Goal: Complete application form

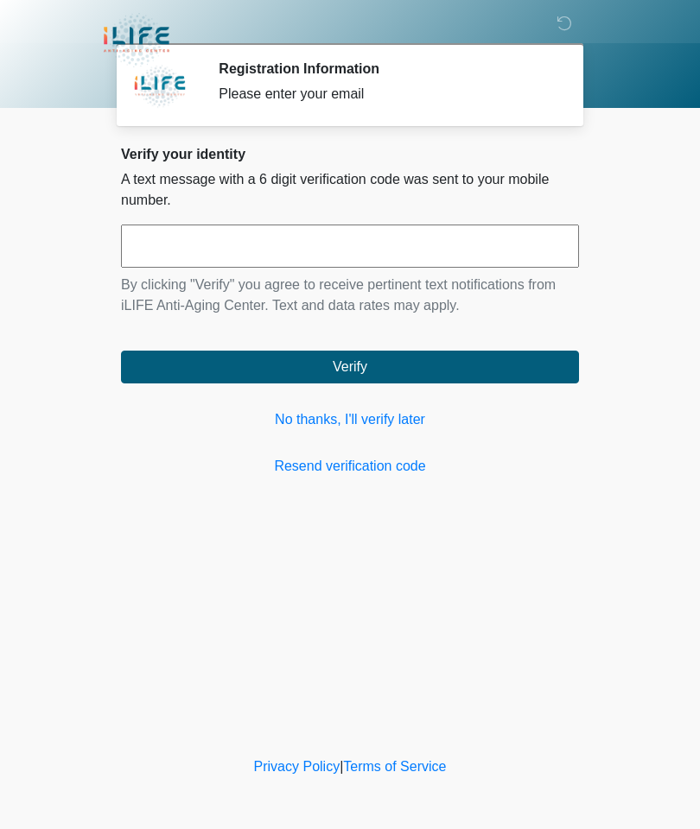
click at [270, 452] on div "Verify your identity A text message with a 6 digit verification code was sent t…" at bounding box center [350, 311] width 458 height 331
click at [316, 419] on link "No thanks, I'll verify later" at bounding box center [350, 420] width 458 height 21
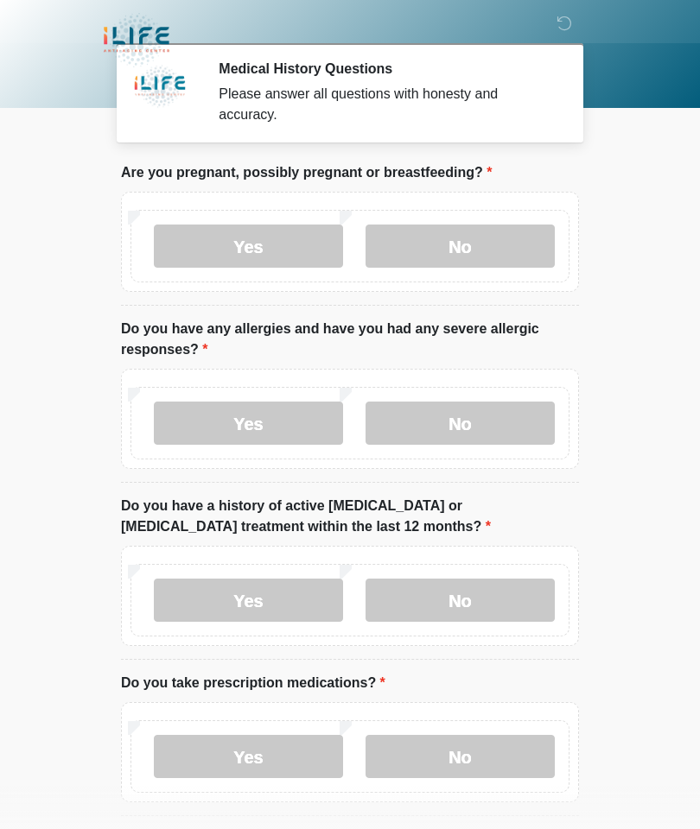
click at [482, 251] on label "No" at bounding box center [459, 246] width 189 height 43
click at [495, 426] on label "No" at bounding box center [459, 423] width 189 height 43
click at [519, 602] on label "No" at bounding box center [459, 600] width 189 height 43
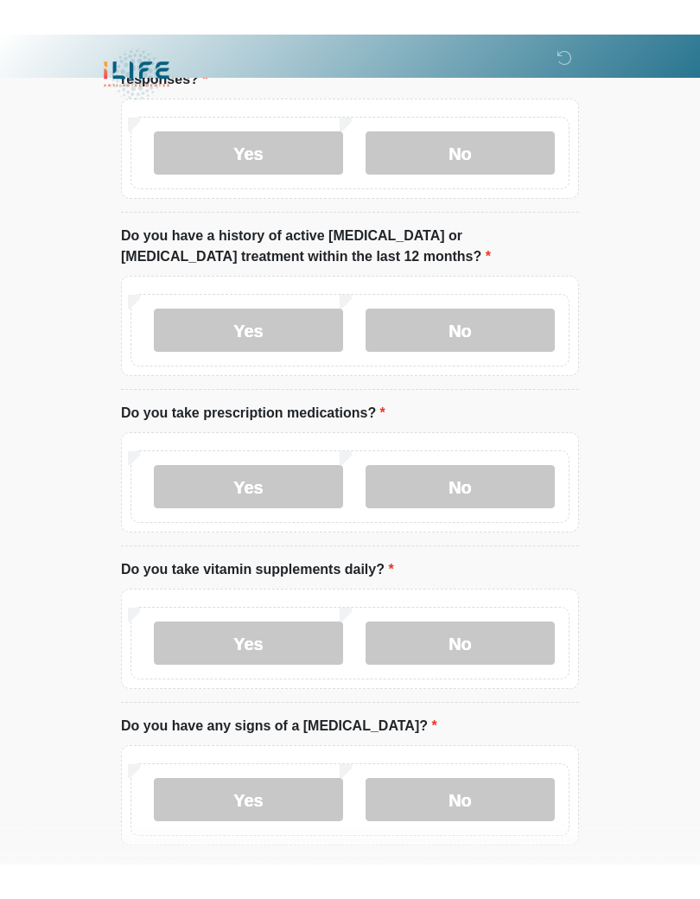
scroll to position [250, 0]
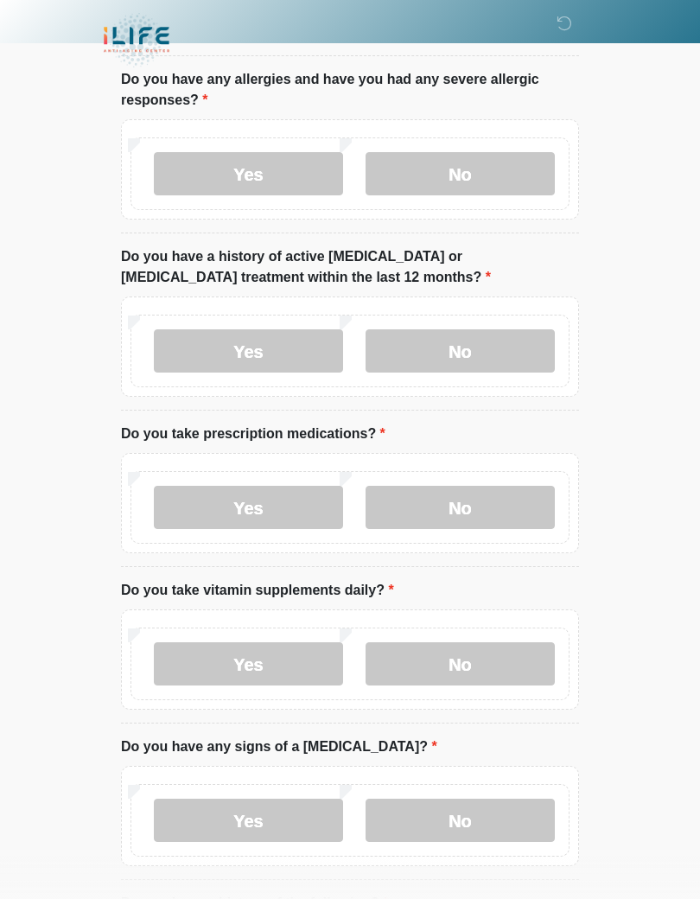
click at [212, 506] on label "Yes" at bounding box center [248, 507] width 189 height 43
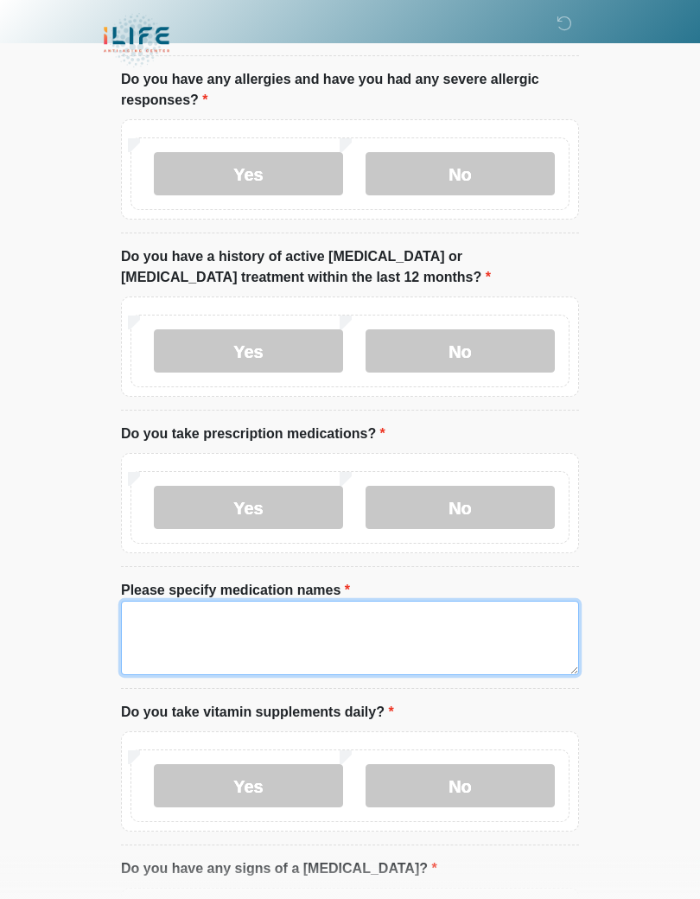
click at [180, 622] on textarea "Please specify medication names" at bounding box center [350, 638] width 458 height 74
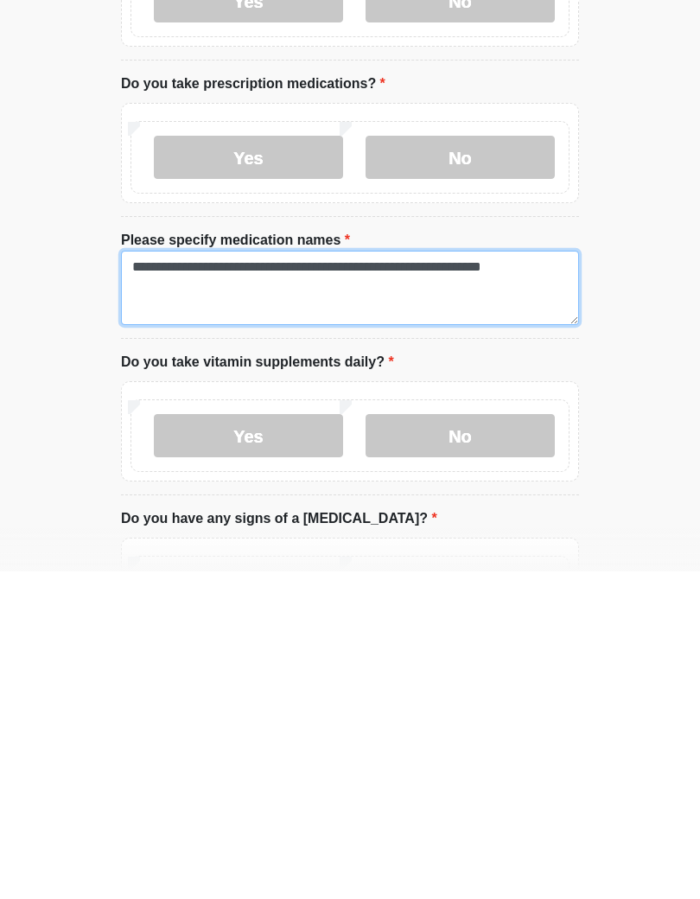
type textarea "**********"
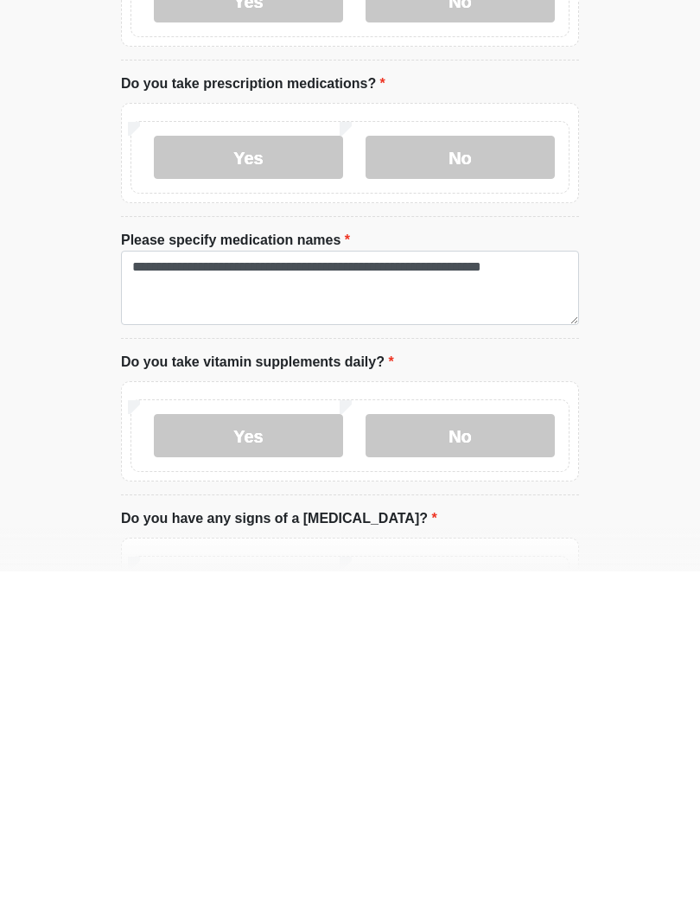
click at [478, 741] on label "No" at bounding box center [459, 762] width 189 height 43
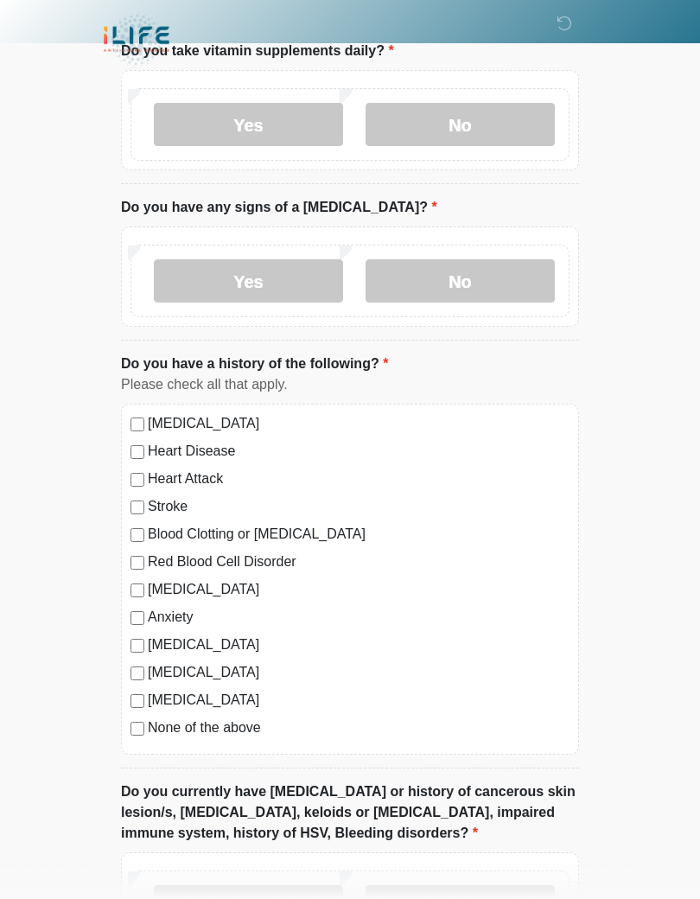
scroll to position [917, 0]
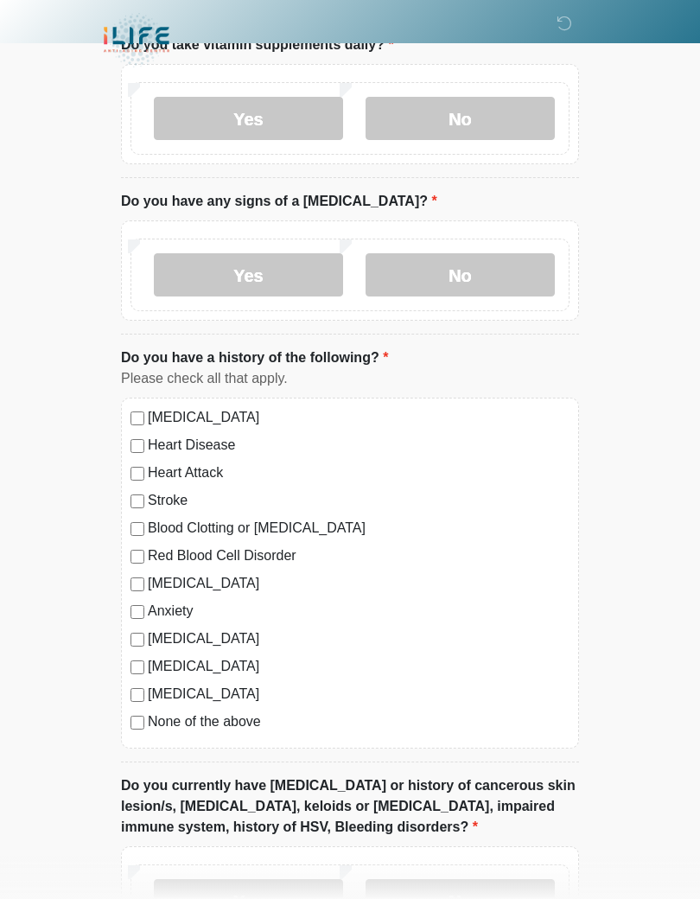
click at [466, 270] on label "No" at bounding box center [459, 274] width 189 height 43
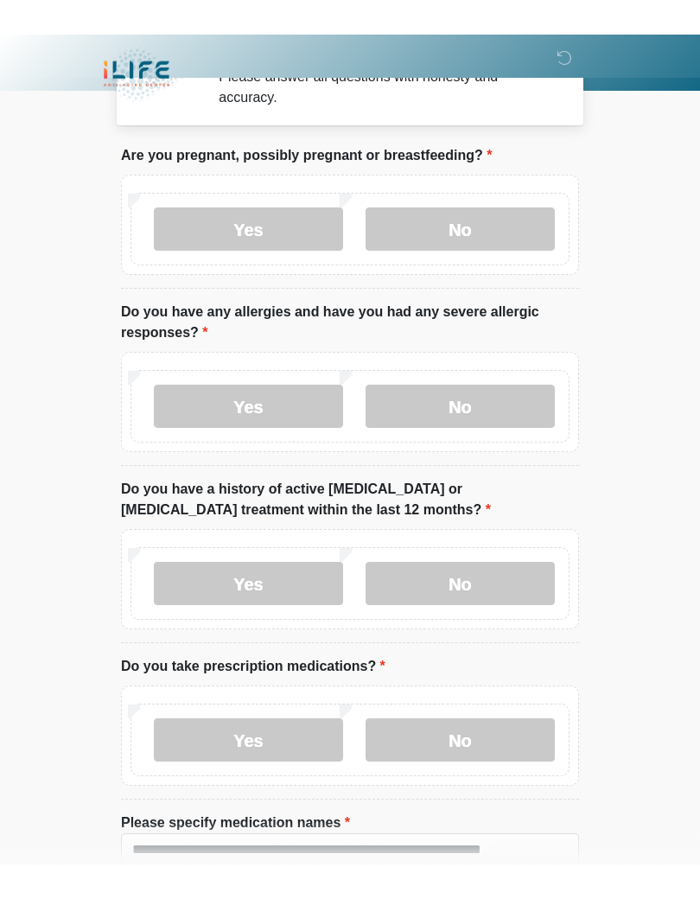
scroll to position [0, 0]
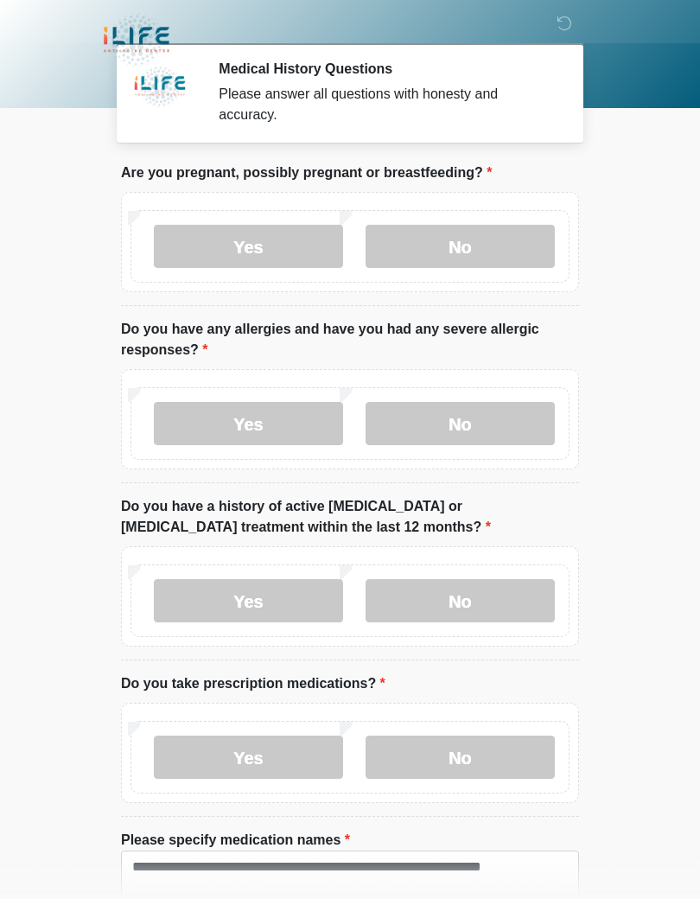
click at [273, 428] on label "Yes" at bounding box center [248, 423] width 189 height 43
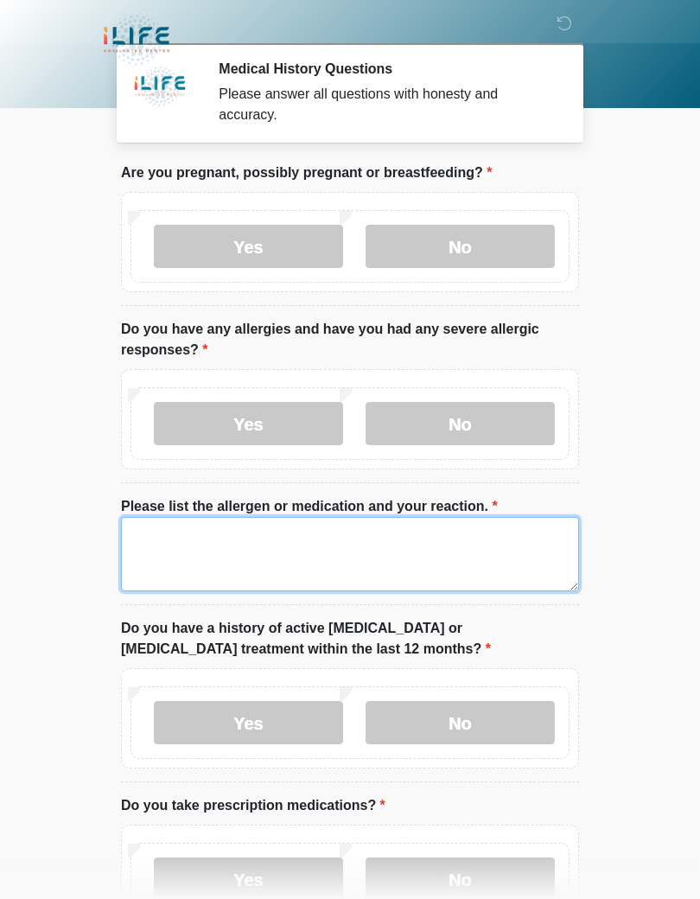
click at [246, 537] on textarea "Please list the allergen or medication and your reaction." at bounding box center [350, 554] width 458 height 74
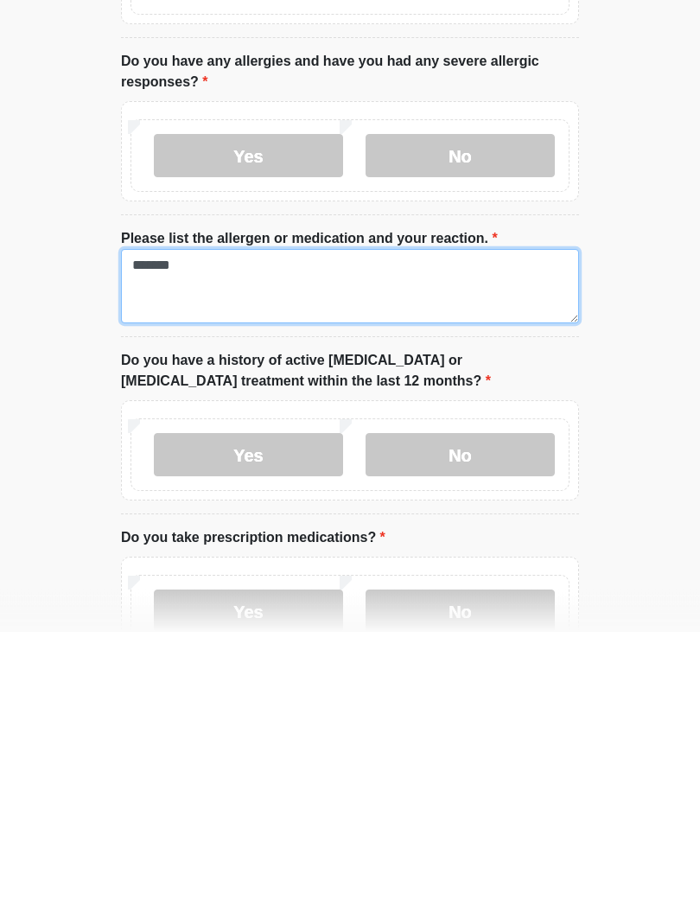
type textarea "*******"
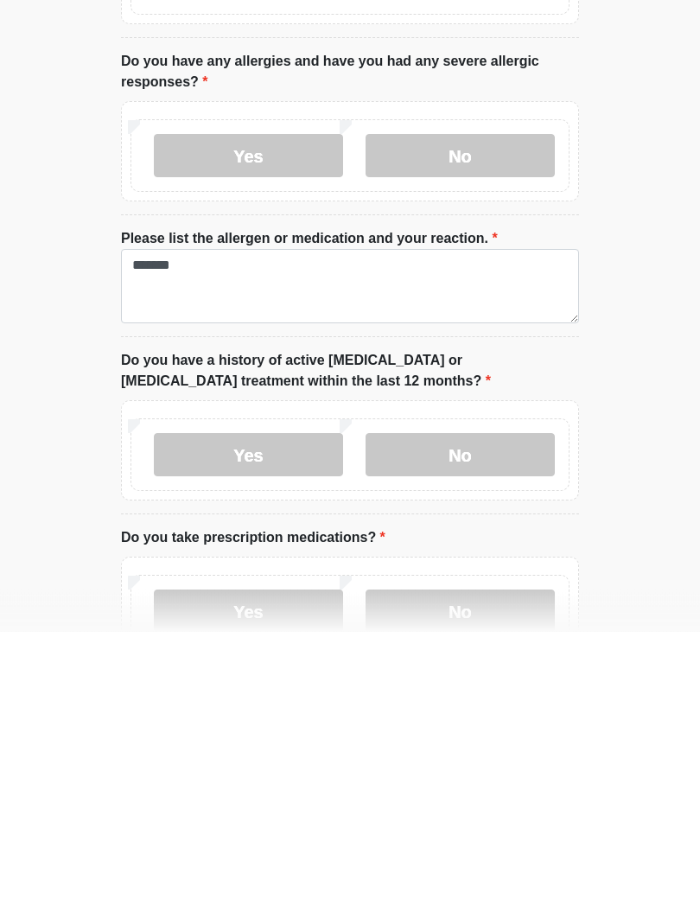
click at [632, 467] on body "‎ ‎ ‎ Medical History Questions Please answer all questions with honesty and ac…" at bounding box center [350, 449] width 700 height 899
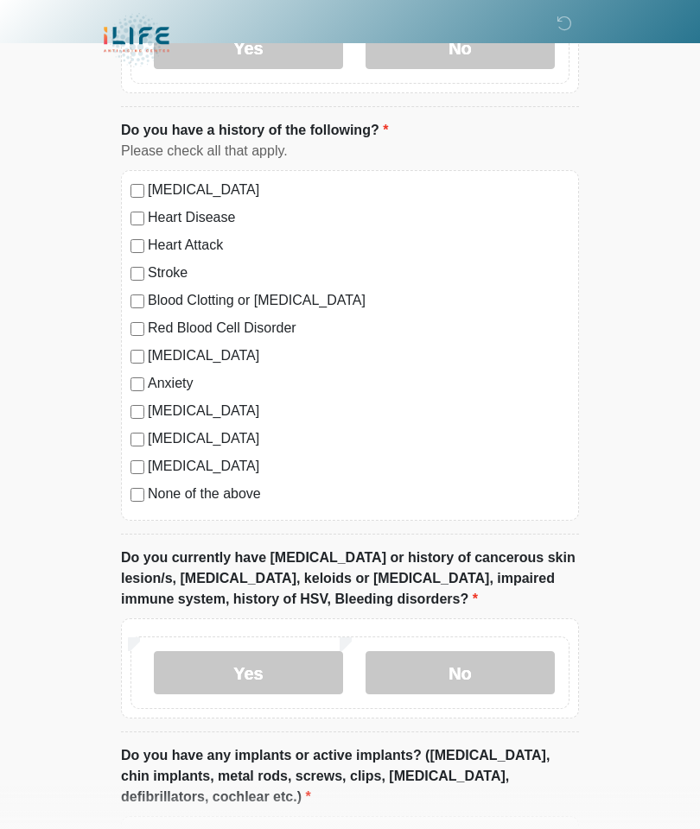
scroll to position [1265, 0]
click at [241, 485] on label "None of the above" at bounding box center [359, 495] width 422 height 21
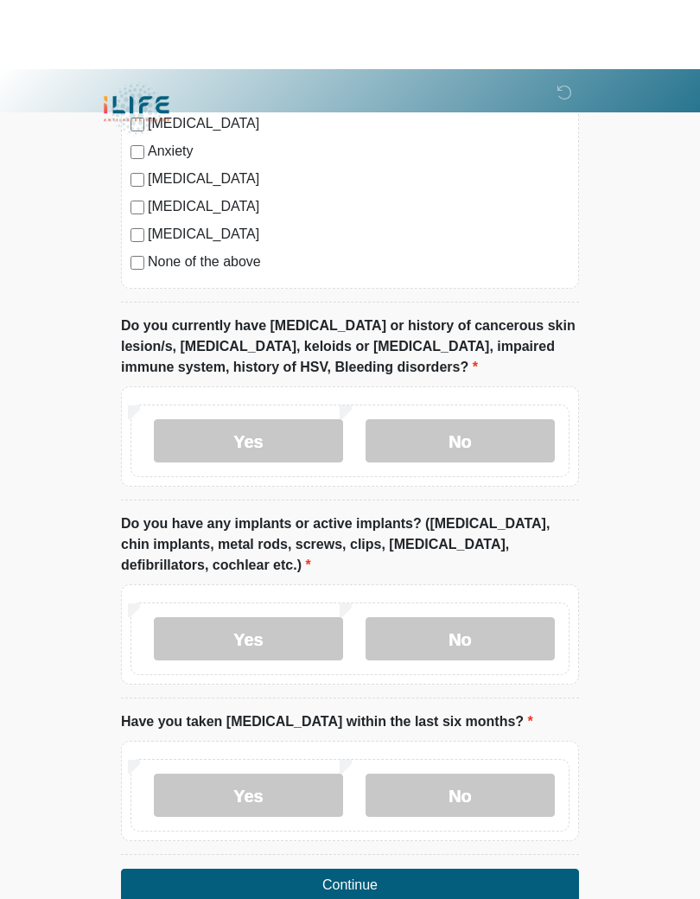
scroll to position [1498, 0]
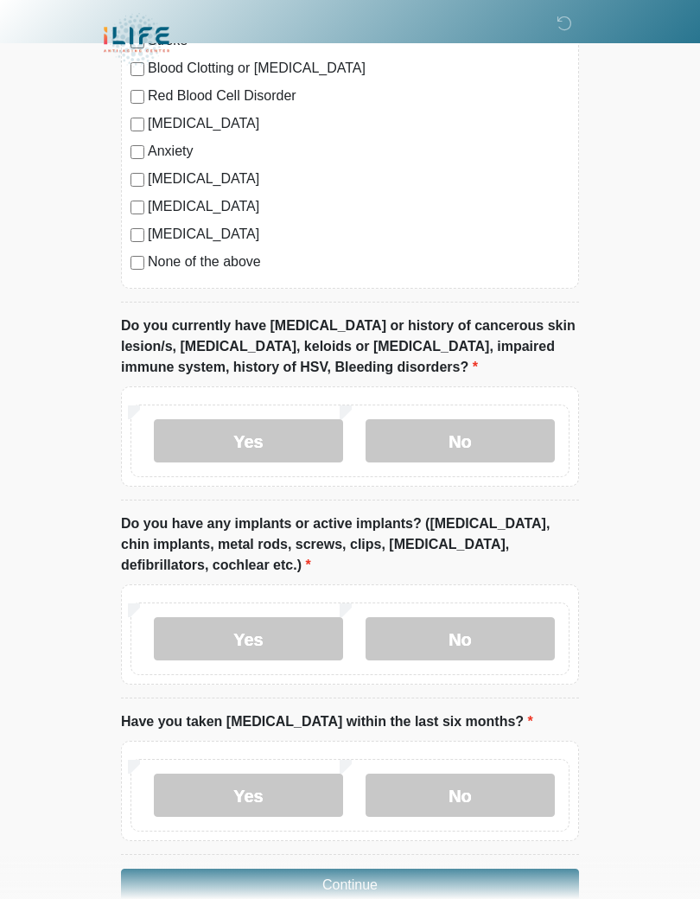
click at [485, 430] on label "No" at bounding box center [459, 440] width 189 height 43
click at [479, 645] on label "No" at bounding box center [459, 638] width 189 height 43
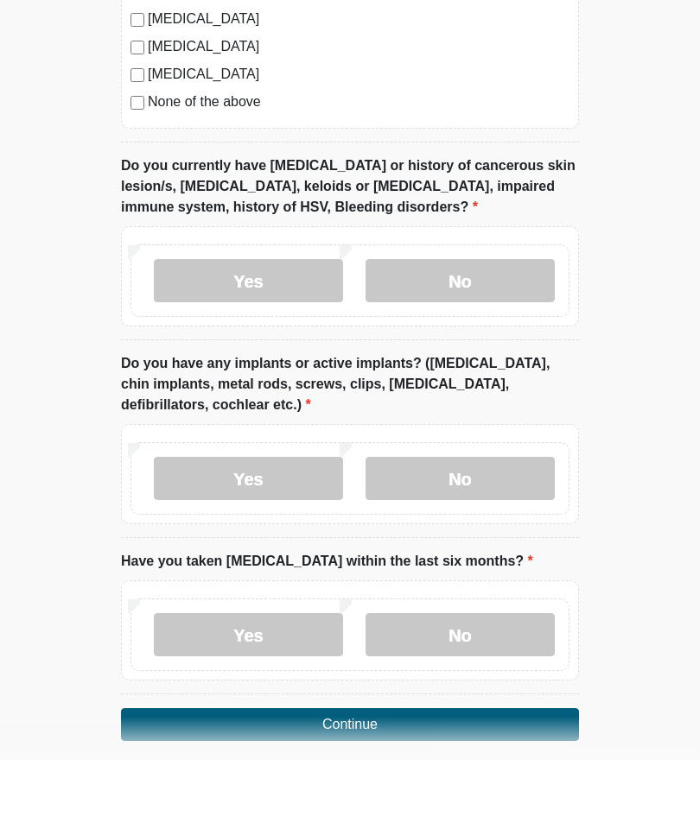
scroll to position [1658, 0]
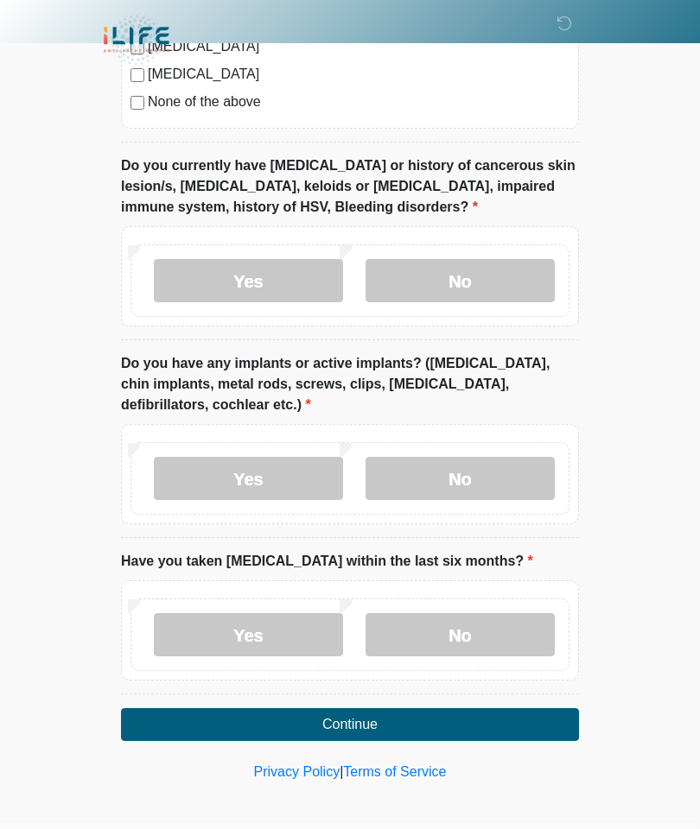
click at [473, 634] on label "No" at bounding box center [459, 634] width 189 height 43
click at [438, 728] on button "Continue" at bounding box center [350, 725] width 458 height 33
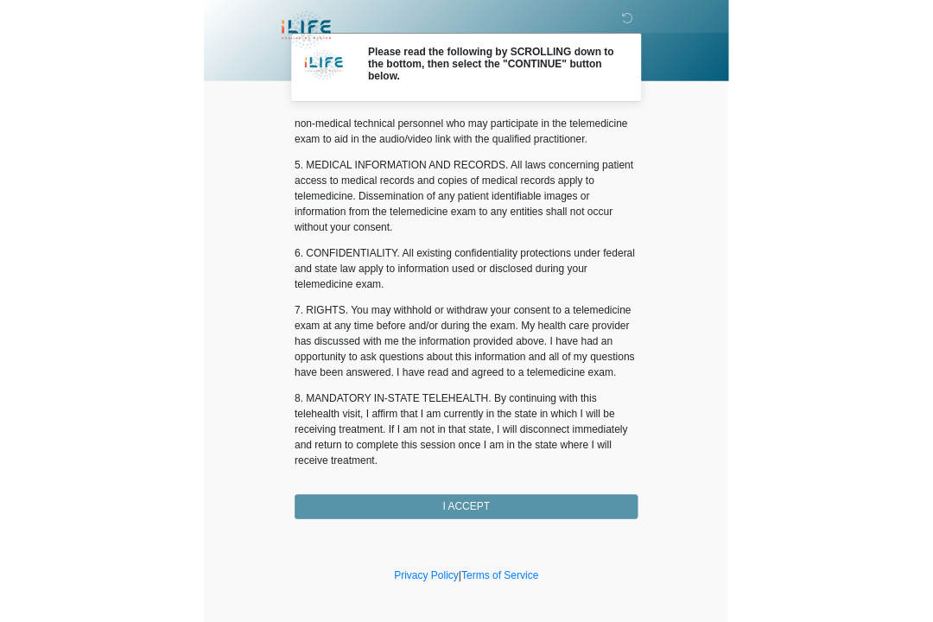
scroll to position [518, 0]
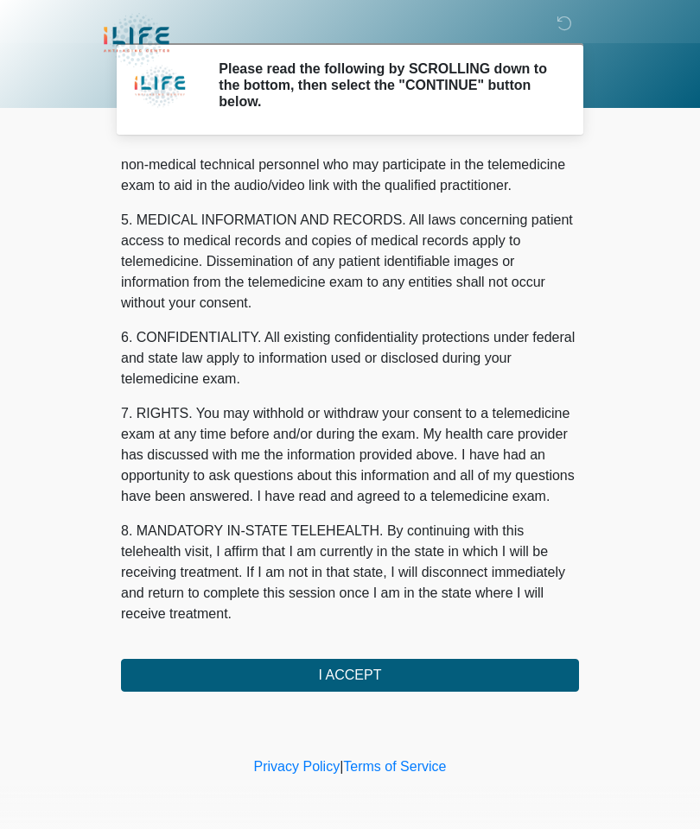
click at [482, 671] on button "I ACCEPT" at bounding box center [350, 675] width 458 height 33
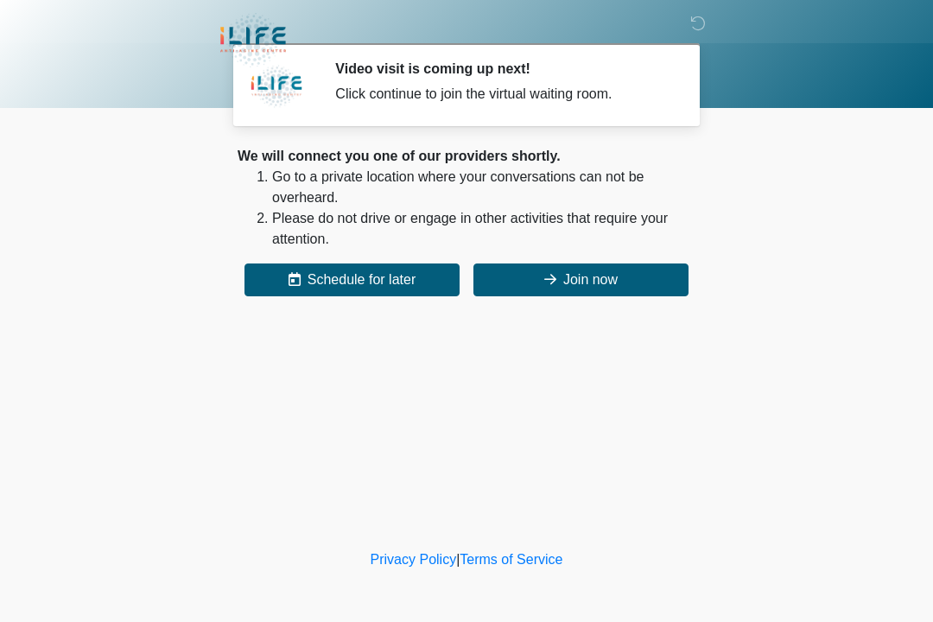
click at [640, 251] on div "We will connect you one of our providers shortly. Go to a private location wher…" at bounding box center [467, 221] width 458 height 150
click at [631, 275] on button "Join now" at bounding box center [581, 280] width 215 height 33
